Goal: Task Accomplishment & Management: Complete application form

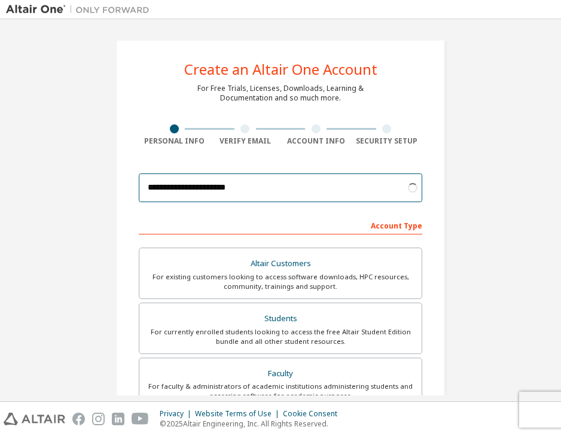
type input "**********"
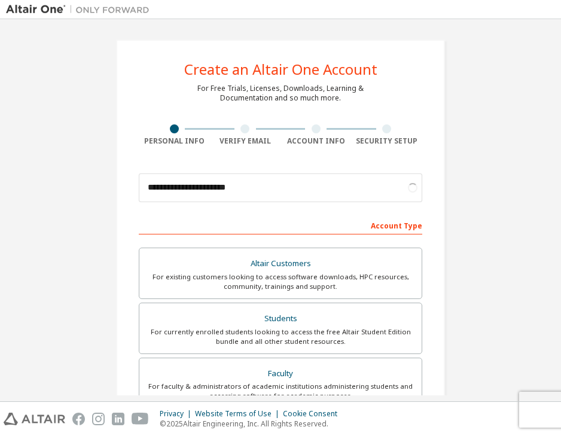
click at [381, 231] on div "Account Type" at bounding box center [280, 224] width 283 height 19
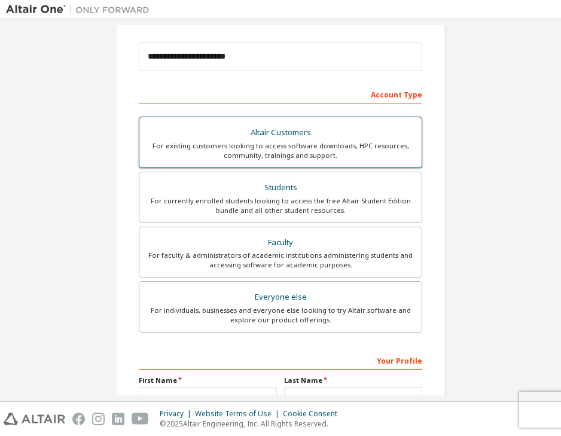
scroll to position [132, 0]
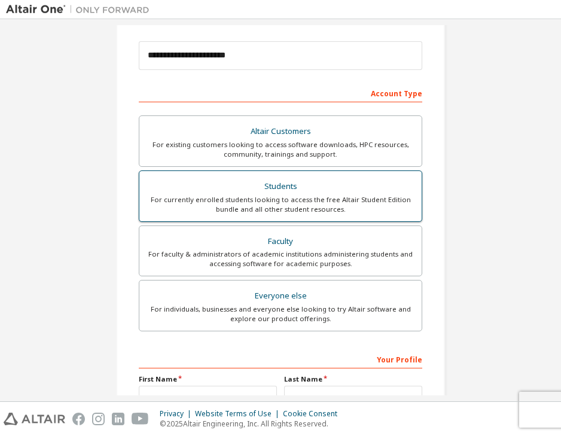
click at [262, 198] on div "For currently enrolled students looking to access the free Altair Student Editi…" at bounding box center [280, 204] width 268 height 19
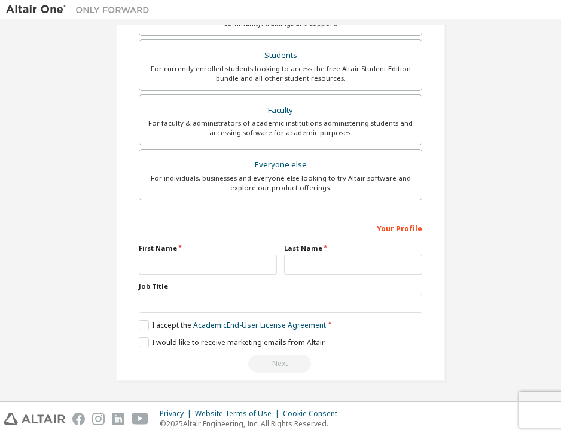
scroll to position [267, 0]
click at [262, 262] on input "text" at bounding box center [208, 265] width 138 height 20
type input "*******"
type input "*****"
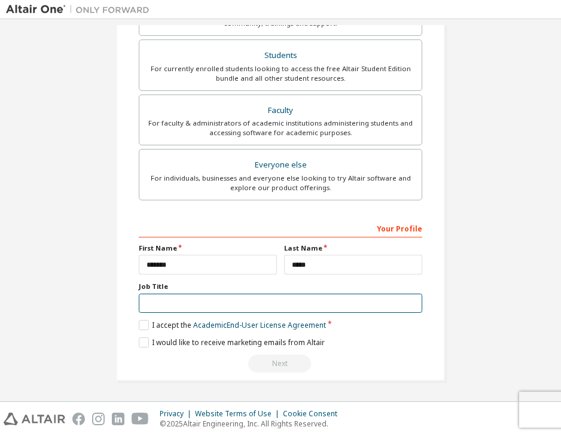
click at [409, 304] on input "text" at bounding box center [280, 304] width 283 height 20
click at [144, 325] on label "I accept the Academic End-User License Agreement" at bounding box center [232, 325] width 187 height 10
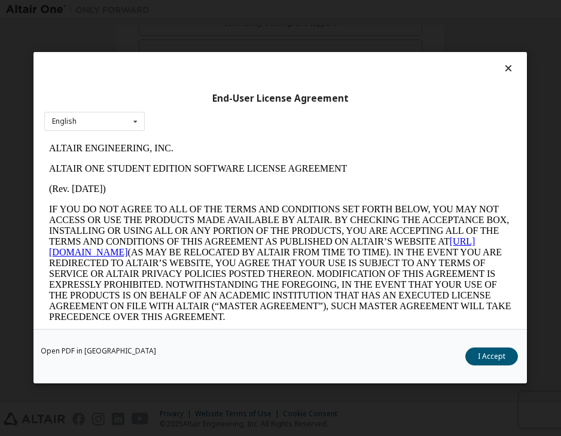
scroll to position [0, 0]
click at [480, 353] on button "I Accept" at bounding box center [492, 357] width 53 height 18
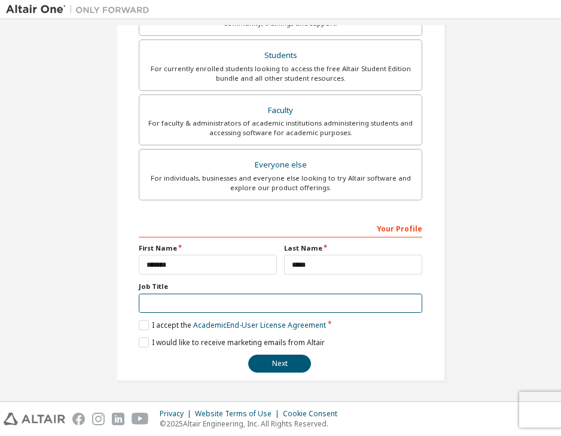
click at [268, 298] on input "text" at bounding box center [280, 304] width 283 height 20
click at [406, 301] on input "text" at bounding box center [280, 304] width 283 height 20
click at [340, 298] on input "text" at bounding box center [280, 304] width 283 height 20
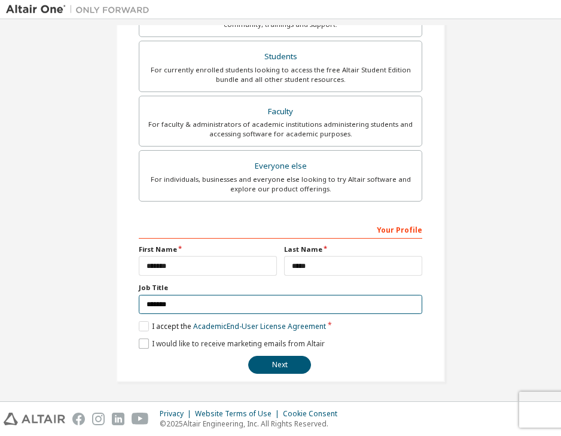
type input "*******"
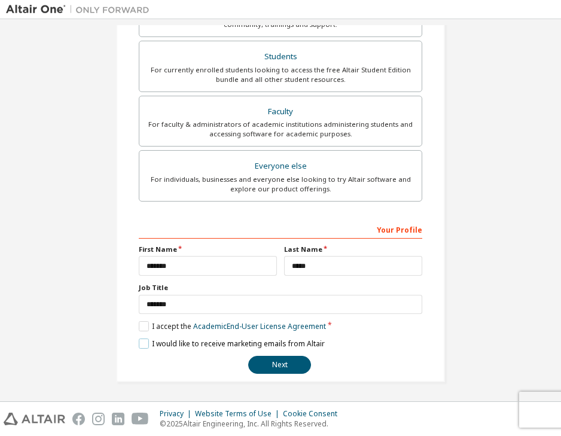
click at [143, 343] on label "I would like to receive marketing emails from Altair" at bounding box center [232, 343] width 186 height 10
click at [142, 345] on label "I would like to receive marketing emails from Altair" at bounding box center [232, 343] width 186 height 10
click at [263, 365] on button "Next" at bounding box center [279, 365] width 63 height 18
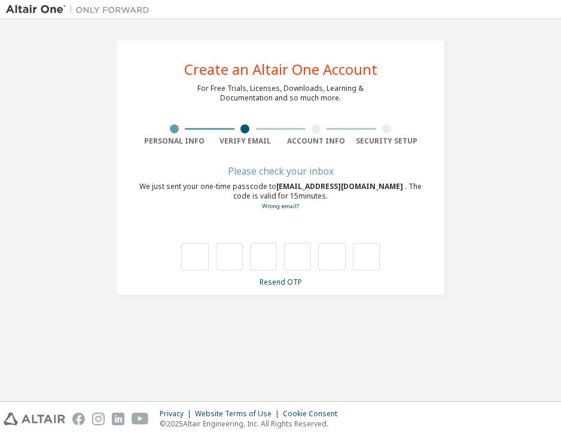
type input "*"
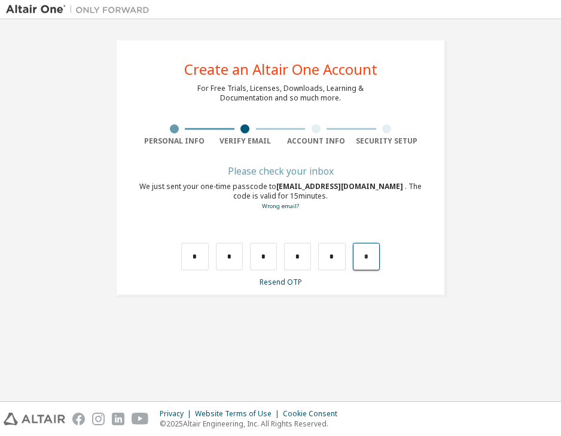
type input "*"
